Goal: Task Accomplishment & Management: Complete application form

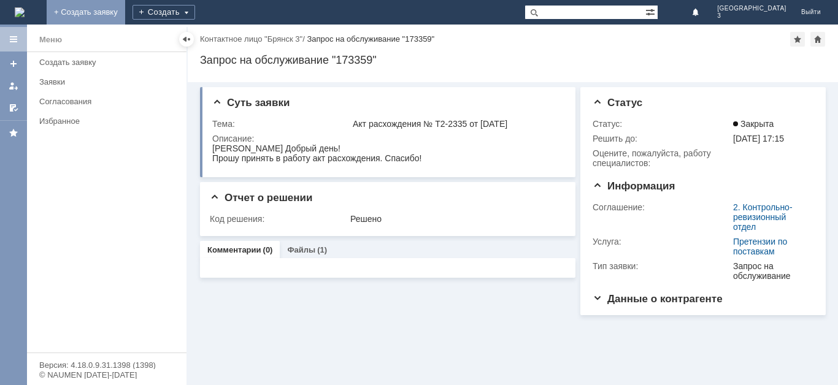
click at [125, 12] on link "+ Создать заявку" at bounding box center [86, 12] width 79 height 25
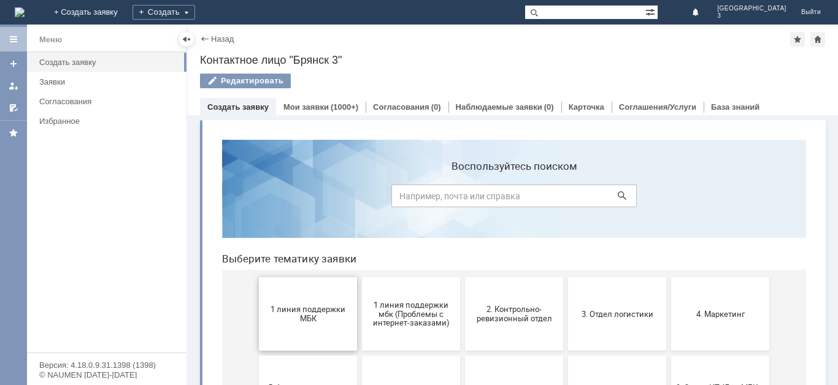
click at [297, 304] on button "1 линия поддержки МБК" at bounding box center [308, 314] width 98 height 74
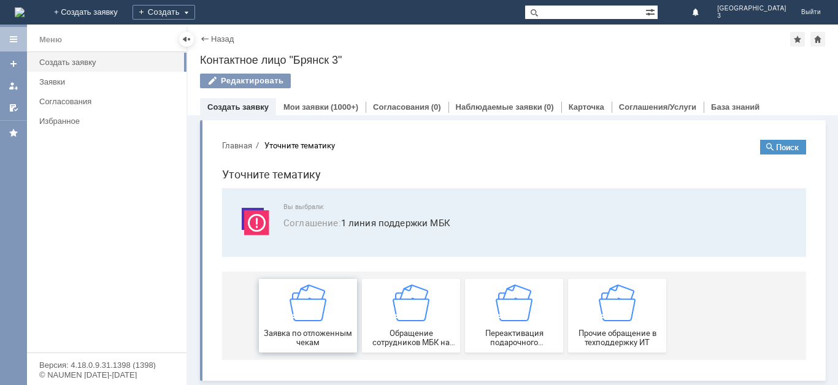
click at [310, 316] on img at bounding box center [307, 303] width 37 height 37
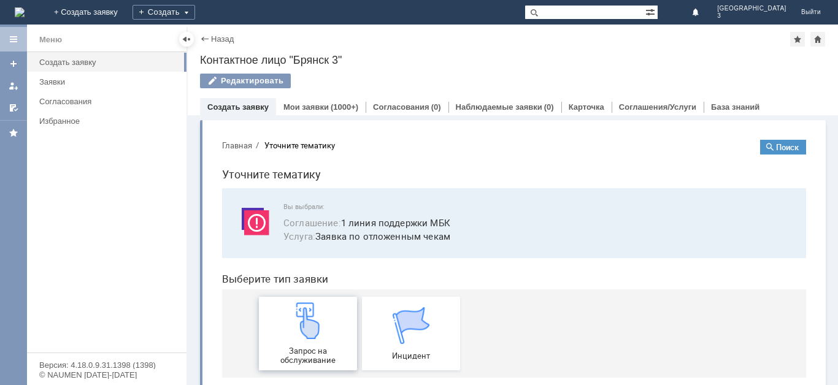
click at [319, 343] on div "Запрос на обслуживание" at bounding box center [308, 333] width 91 height 63
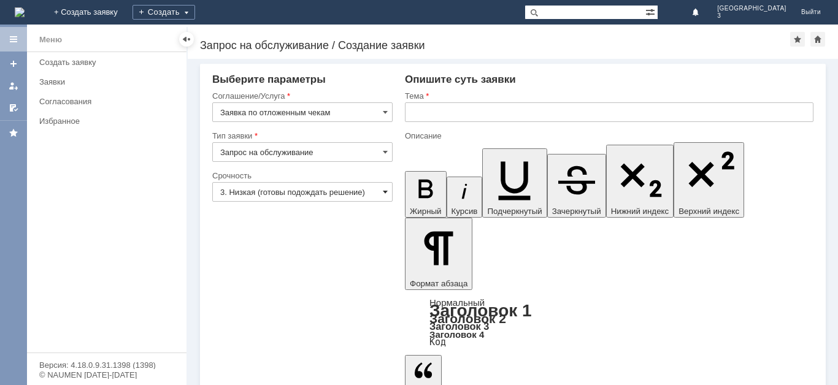
click at [385, 191] on span at bounding box center [385, 192] width 5 height 10
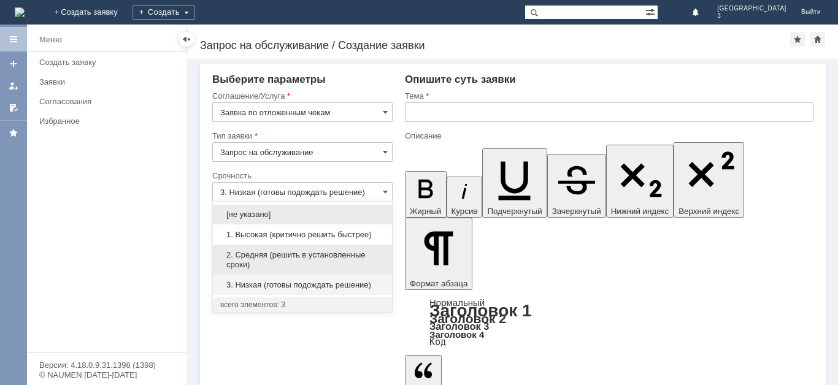
click at [378, 251] on span "2. Средняя (решить в установленные сроки)" at bounding box center [302, 260] width 164 height 20
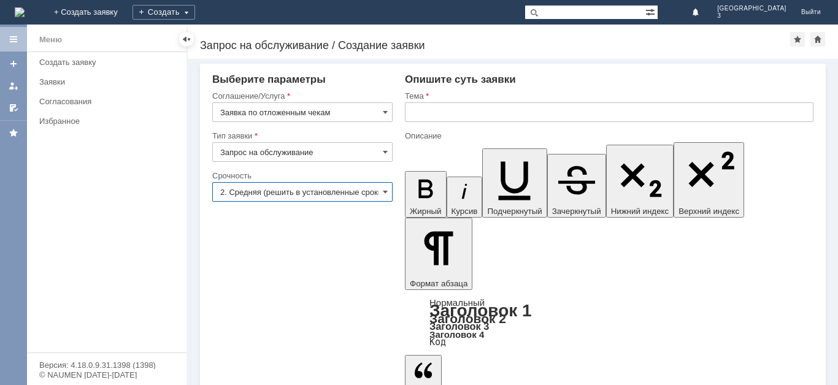
type input "2. Средняя (решить в установленные сроки)"
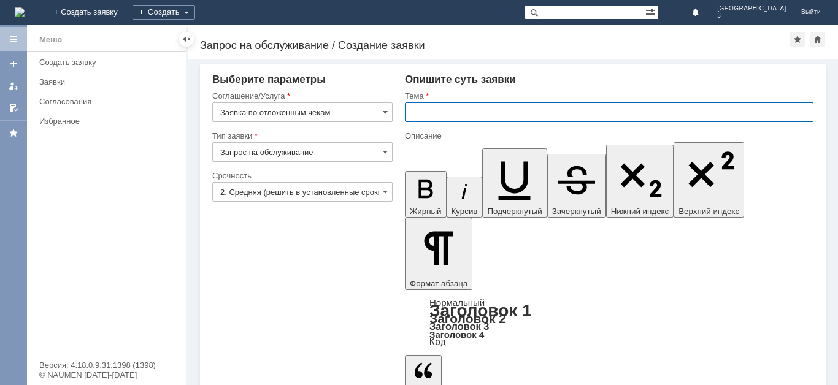
click at [424, 113] on input "text" at bounding box center [609, 112] width 408 height 20
type input "Отложенные чеки [DATE]"
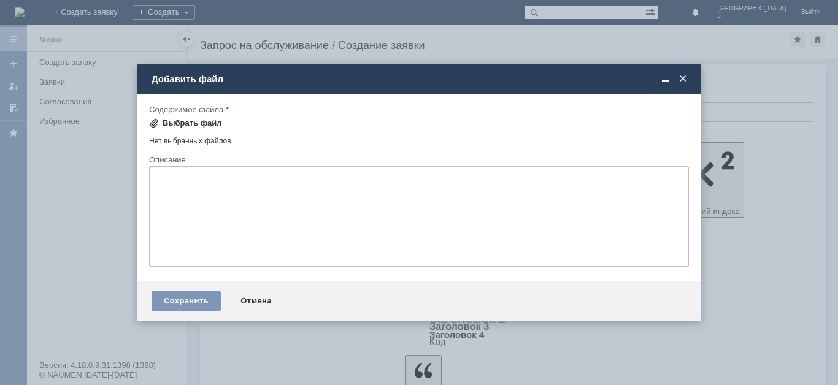
click at [195, 118] on div "Выбрать файл" at bounding box center [185, 123] width 73 height 15
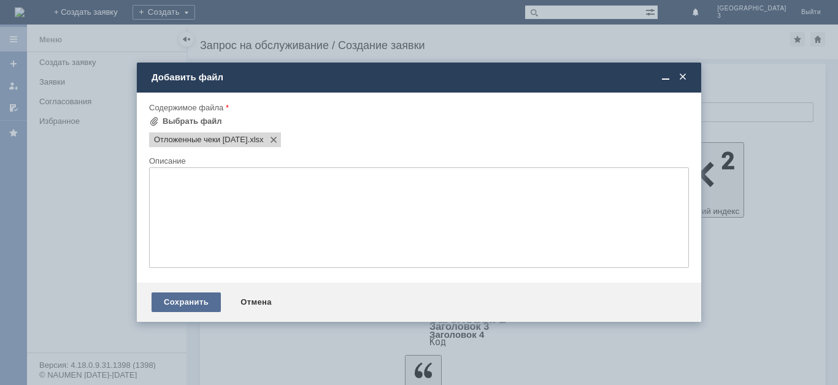
click at [199, 301] on div "Сохранить" at bounding box center [185, 303] width 69 height 20
